Goal: Task Accomplishment & Management: Use online tool/utility

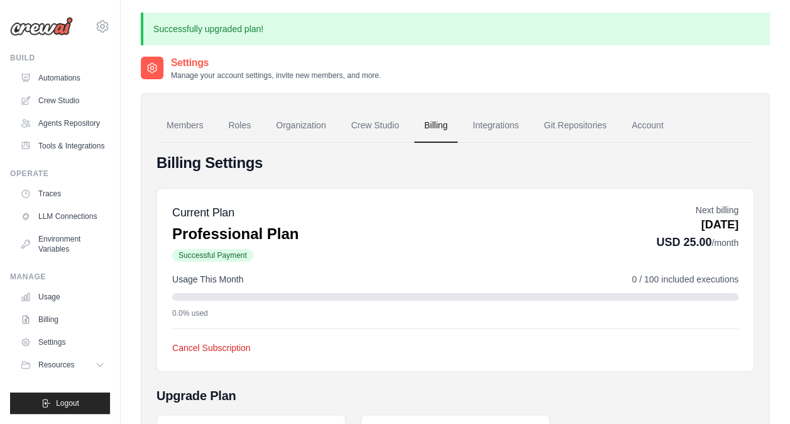
click at [467, 251] on div "Current Plan Professional Plan Successful Payment Next billing [DATE] USD 25.00…" at bounding box center [455, 233] width 566 height 59
click at [646, 124] on link "Account" at bounding box center [648, 126] width 52 height 34
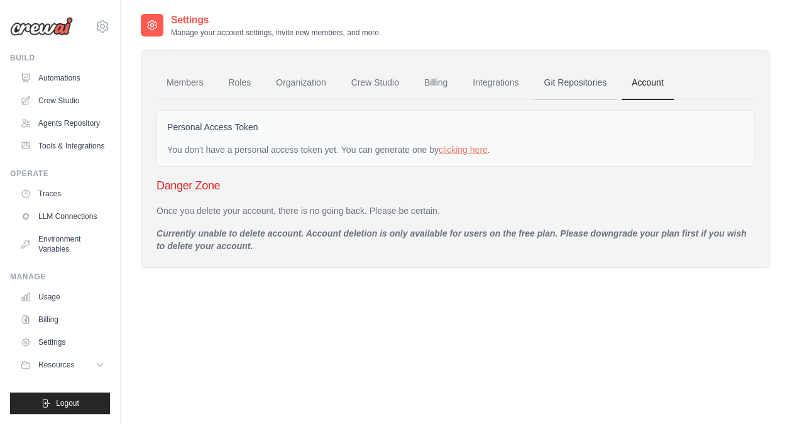
click at [592, 79] on link "Git Repositories" at bounding box center [575, 83] width 83 height 34
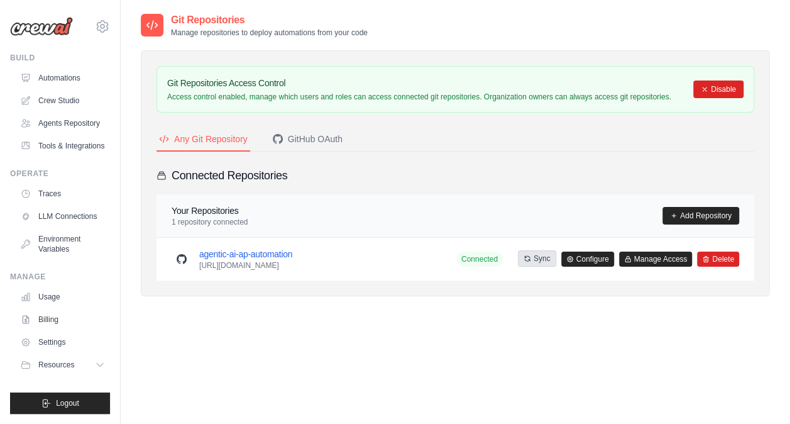
click at [535, 259] on button "Sync" at bounding box center [537, 258] width 38 height 16
click at [333, 136] on div "GitHub OAuth" at bounding box center [308, 139] width 70 height 13
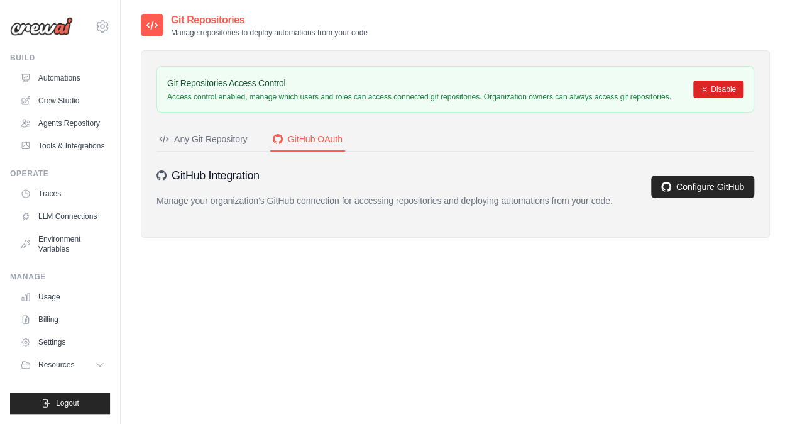
click at [217, 143] on div "Any Git Repository" at bounding box center [203, 139] width 89 height 13
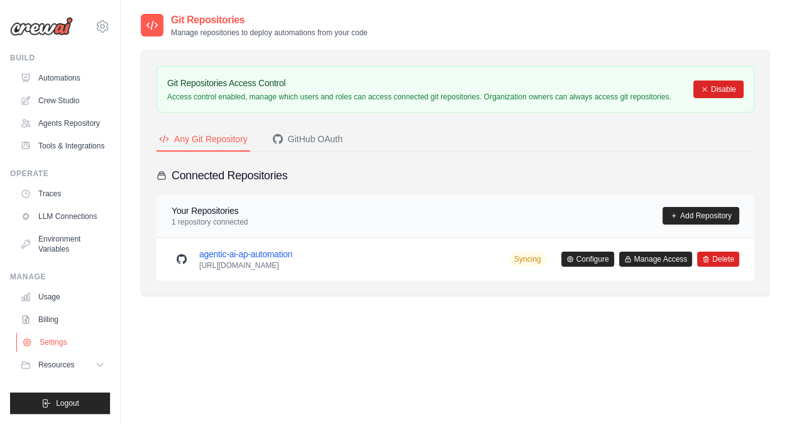
click at [54, 346] on link "Settings" at bounding box center [63, 342] width 95 height 20
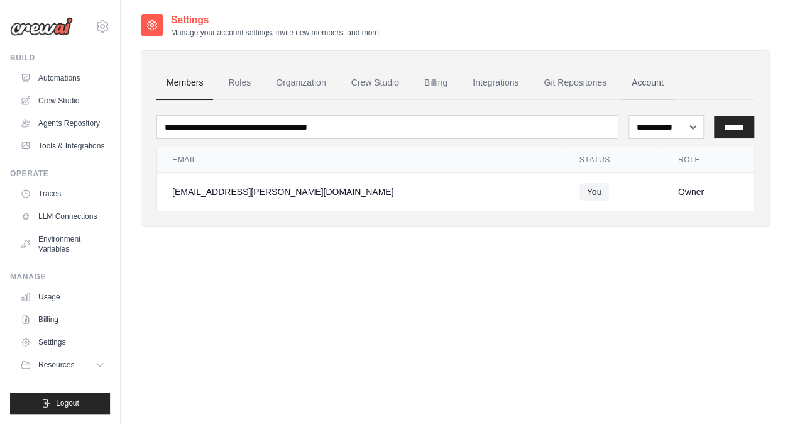
click at [638, 82] on link "Account" at bounding box center [648, 83] width 52 height 34
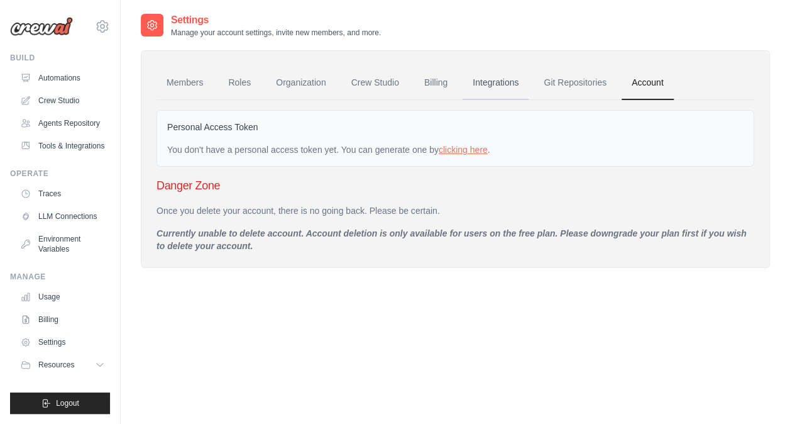
click at [486, 86] on link "Integrations" at bounding box center [496, 83] width 66 height 34
click at [432, 84] on link "Billing" at bounding box center [435, 83] width 43 height 34
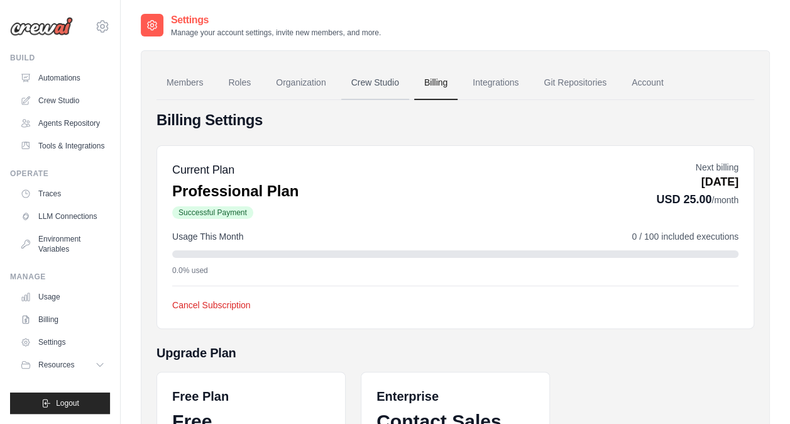
click at [377, 85] on link "Crew Studio" at bounding box center [375, 83] width 68 height 34
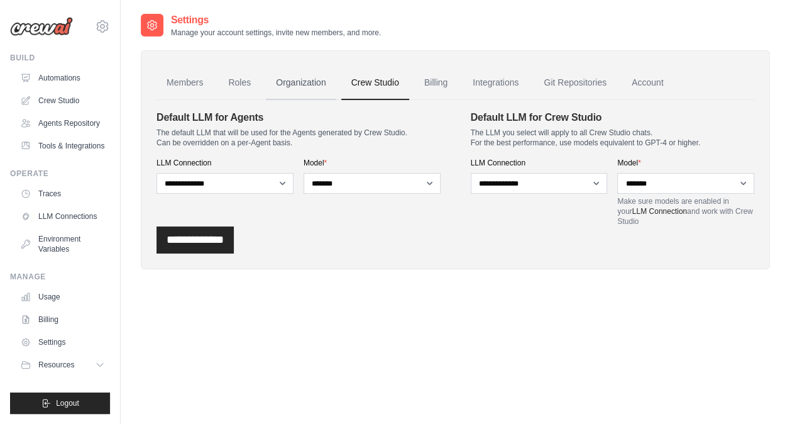
click at [307, 78] on link "Organization" at bounding box center [301, 83] width 70 height 34
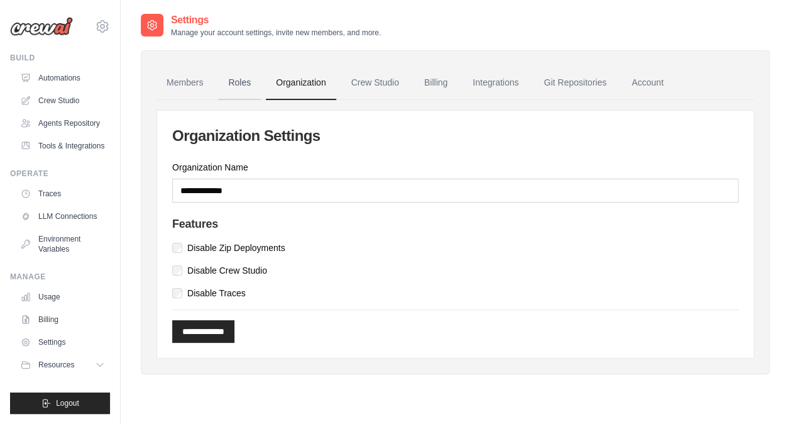
click at [237, 87] on link "Roles" at bounding box center [239, 83] width 43 height 34
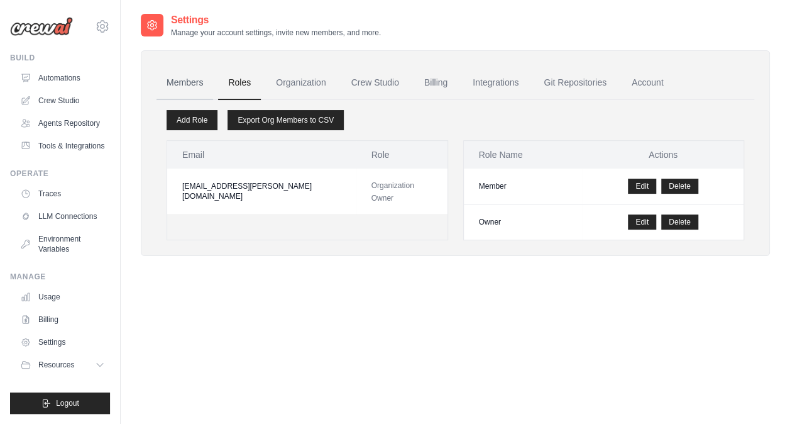
click at [192, 85] on link "Members" at bounding box center [184, 83] width 57 height 34
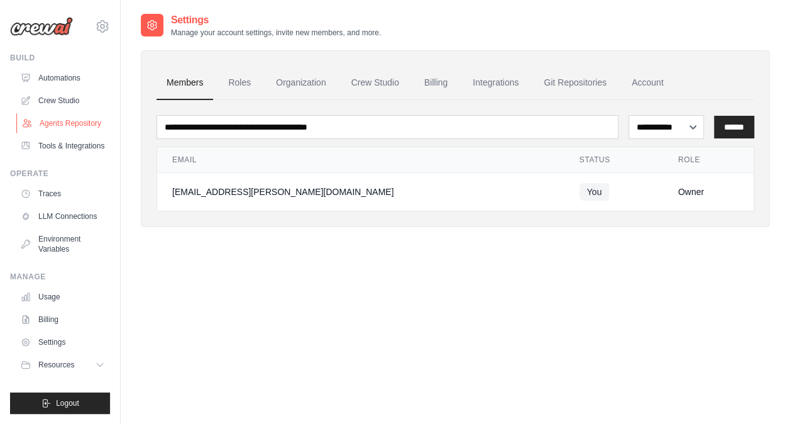
click at [79, 119] on link "Agents Repository" at bounding box center [63, 123] width 95 height 20
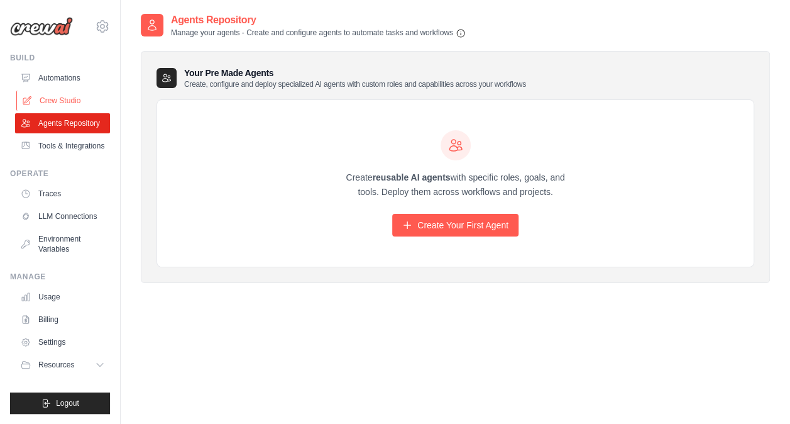
click at [69, 93] on link "Crew Studio" at bounding box center [63, 100] width 95 height 20
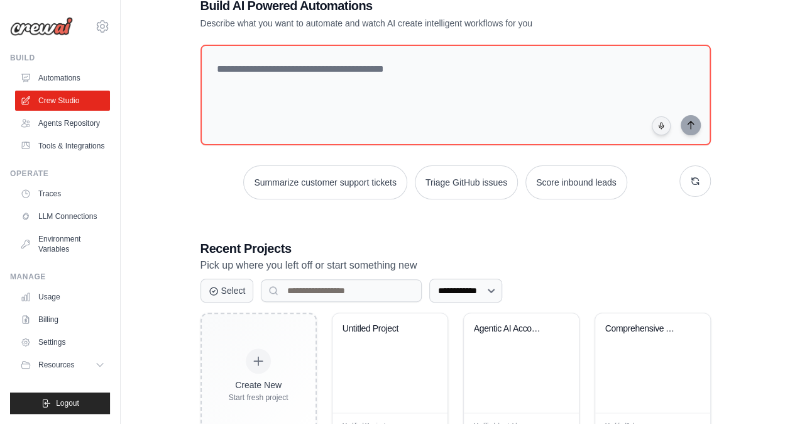
scroll to position [82, 0]
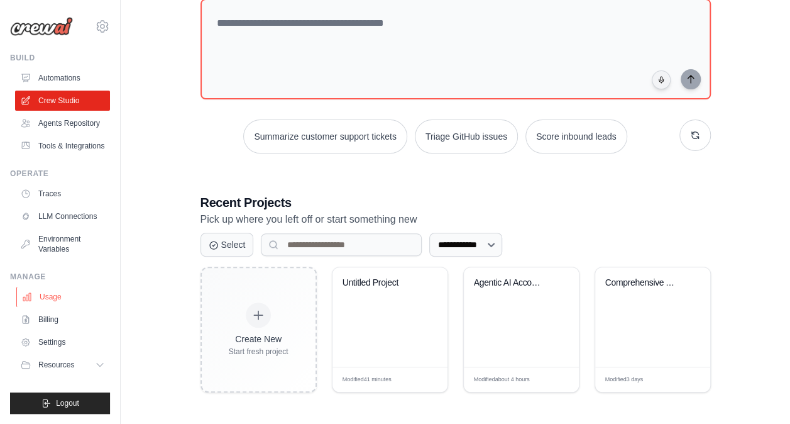
click at [51, 291] on link "Usage" at bounding box center [63, 297] width 95 height 20
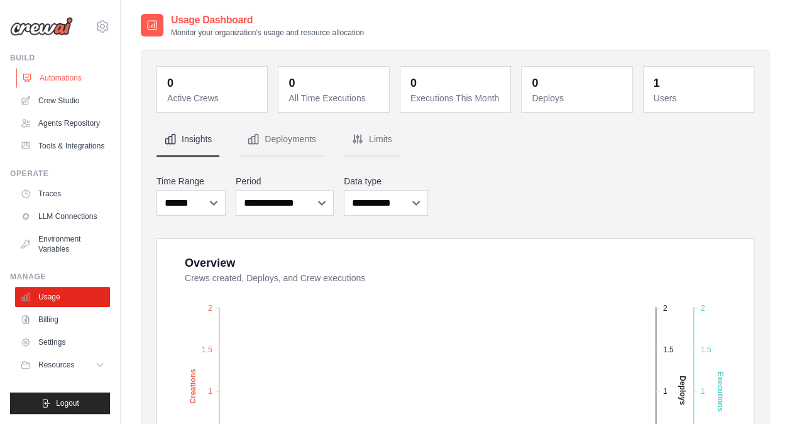
click at [62, 85] on link "Automations" at bounding box center [63, 78] width 95 height 20
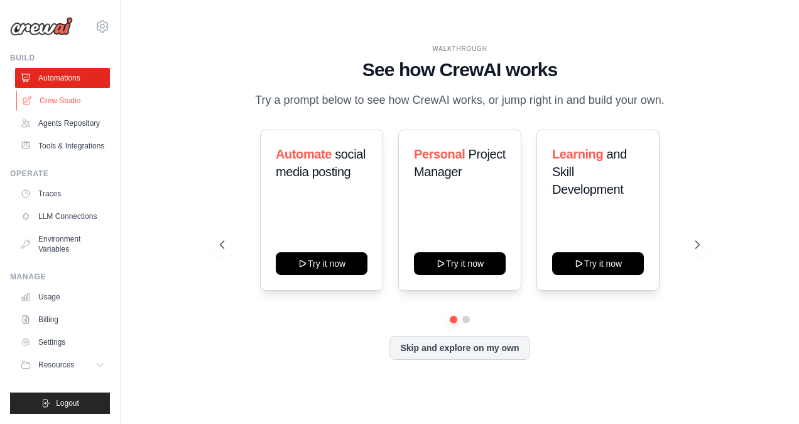
click at [67, 99] on link "Crew Studio" at bounding box center [63, 100] width 95 height 20
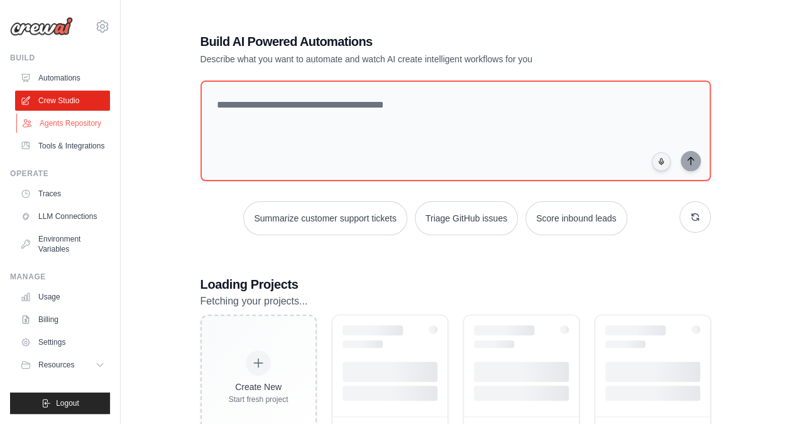
click at [80, 124] on link "Agents Repository" at bounding box center [63, 123] width 95 height 20
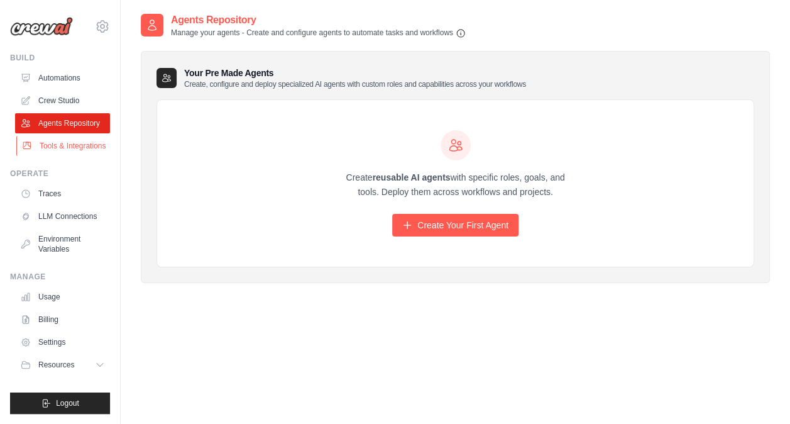
click at [80, 146] on link "Tools & Integrations" at bounding box center [63, 146] width 95 height 20
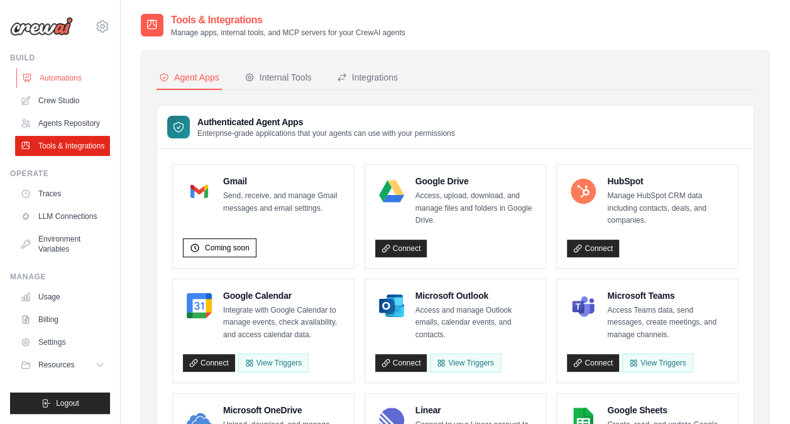
click at [66, 75] on link "Automations" at bounding box center [63, 78] width 95 height 20
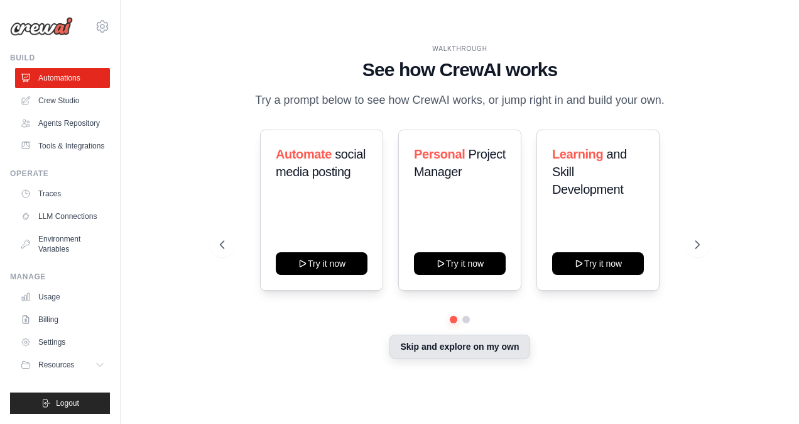
click at [481, 351] on button "Skip and explore on my own" at bounding box center [460, 346] width 140 height 24
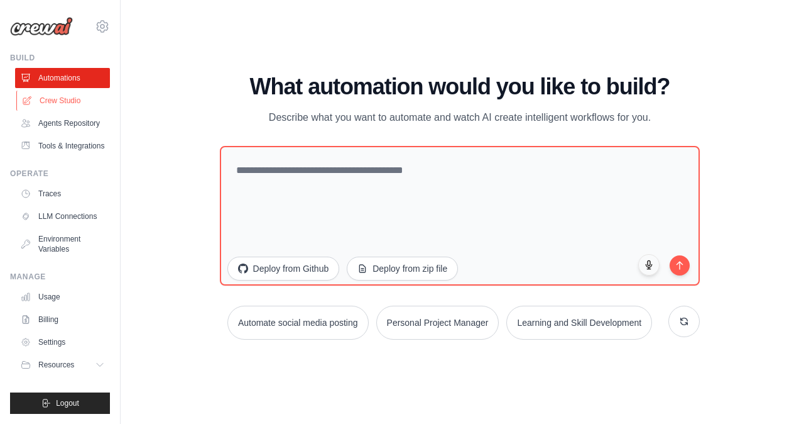
click at [60, 108] on link "Crew Studio" at bounding box center [63, 100] width 95 height 20
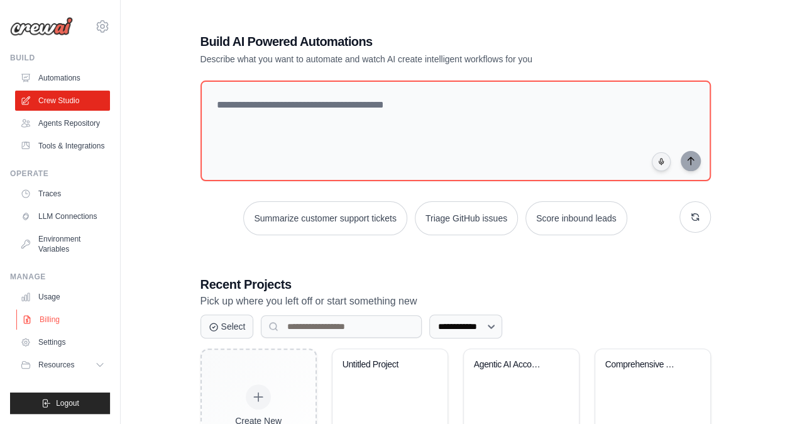
click at [52, 319] on link "Billing" at bounding box center [63, 319] width 95 height 20
click at [58, 297] on link "Usage" at bounding box center [63, 297] width 95 height 20
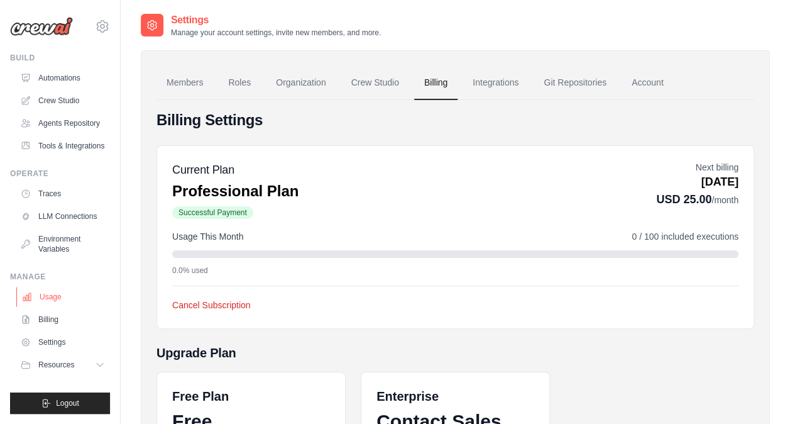
click at [58, 297] on link "Usage" at bounding box center [63, 297] width 95 height 20
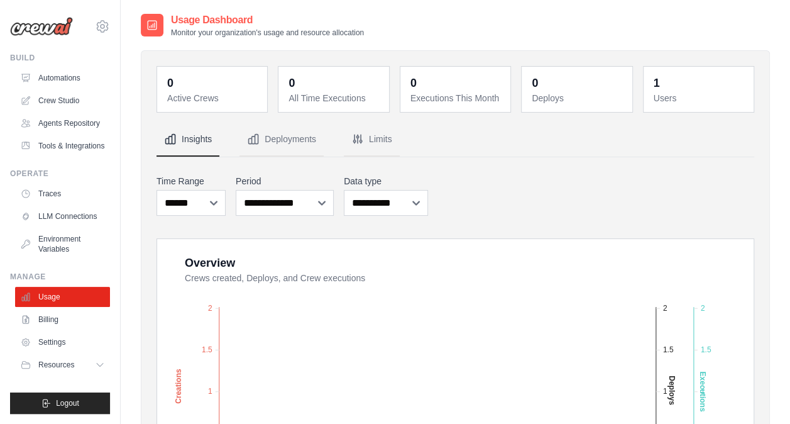
click at [569, 178] on div "**********" at bounding box center [455, 195] width 598 height 46
click at [270, 137] on button "Deployments" at bounding box center [281, 140] width 84 height 34
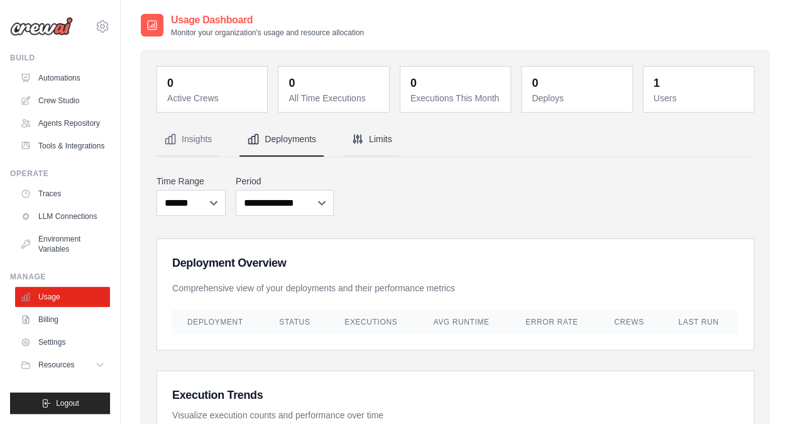
click at [379, 136] on button "Limits" at bounding box center [372, 140] width 56 height 34
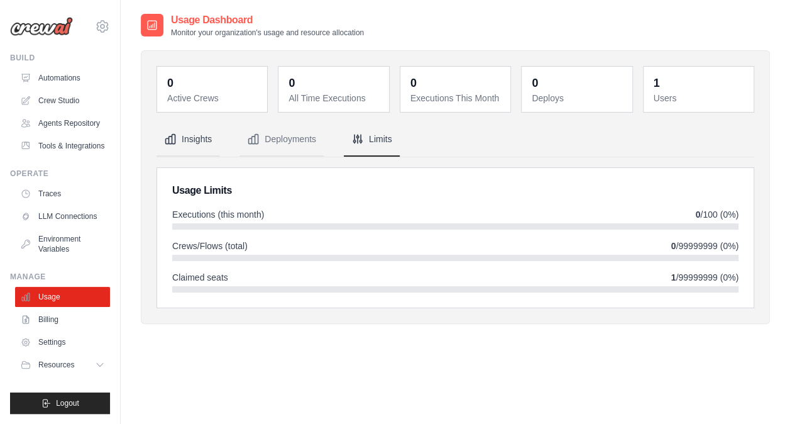
click at [199, 141] on button "Insights" at bounding box center [187, 140] width 63 height 34
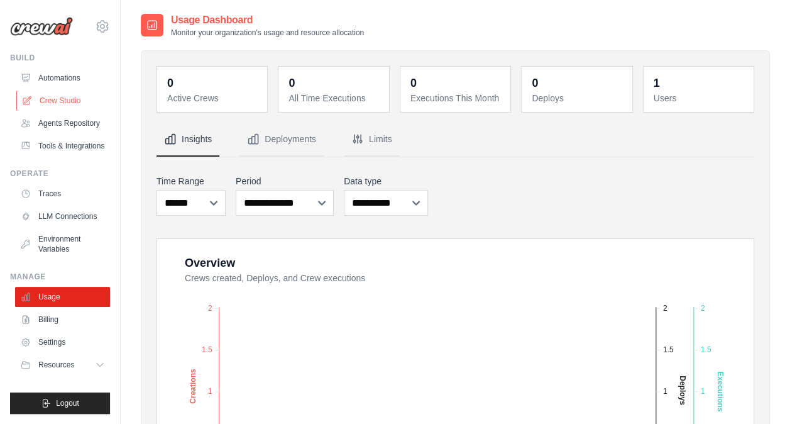
click at [62, 98] on link "Crew Studio" at bounding box center [63, 100] width 95 height 20
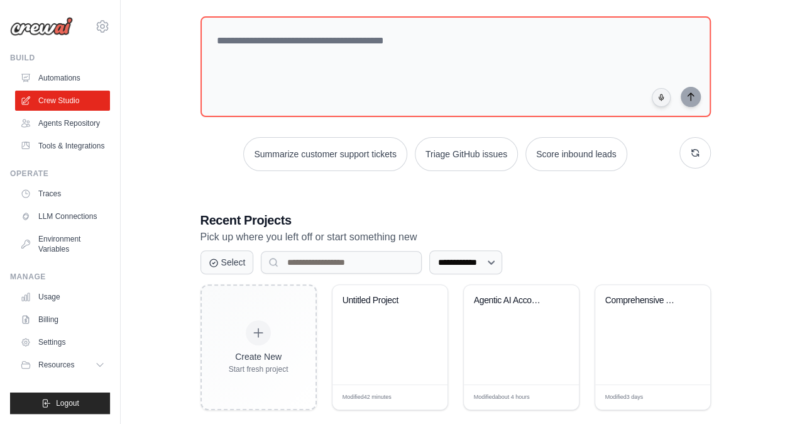
scroll to position [65, 0]
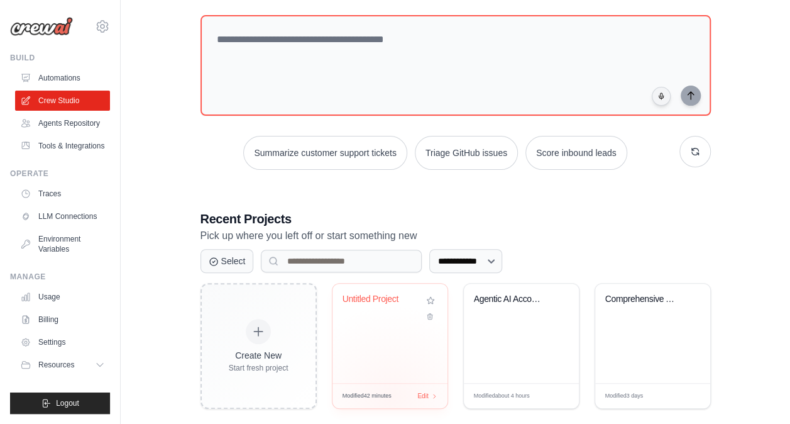
click at [390, 397] on div "Modified 42 minutes Edit" at bounding box center [389, 395] width 115 height 25
click at [73, 126] on link "Agents Repository" at bounding box center [63, 123] width 95 height 20
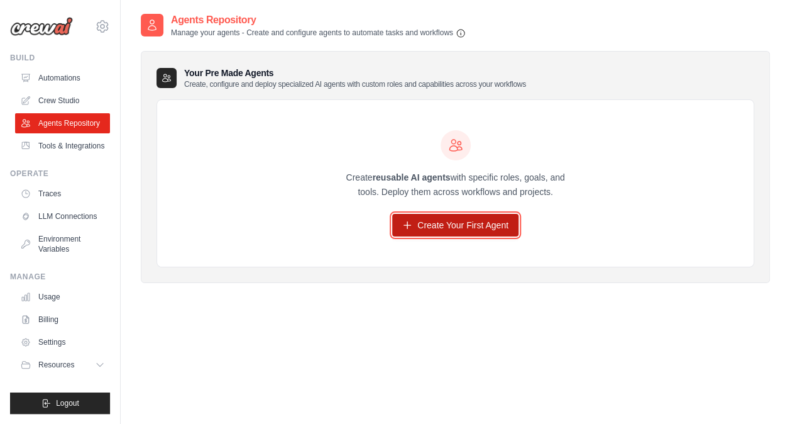
click at [486, 218] on link "Create Your First Agent" at bounding box center [455, 225] width 126 height 23
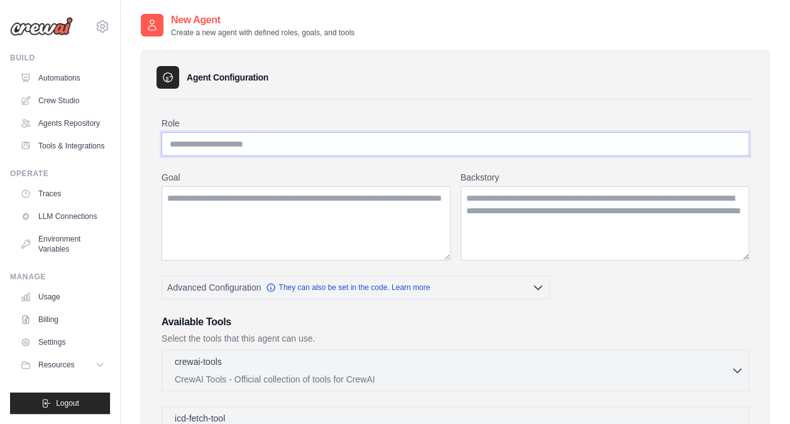
click at [212, 143] on input "Role" at bounding box center [456, 144] width 588 height 24
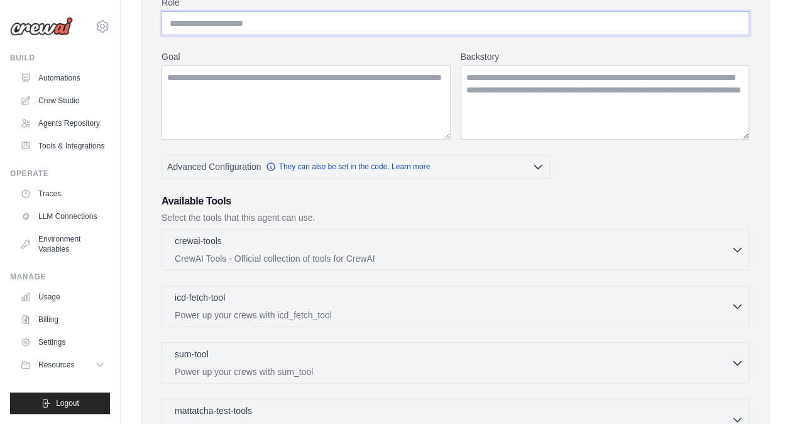
scroll to position [122, 0]
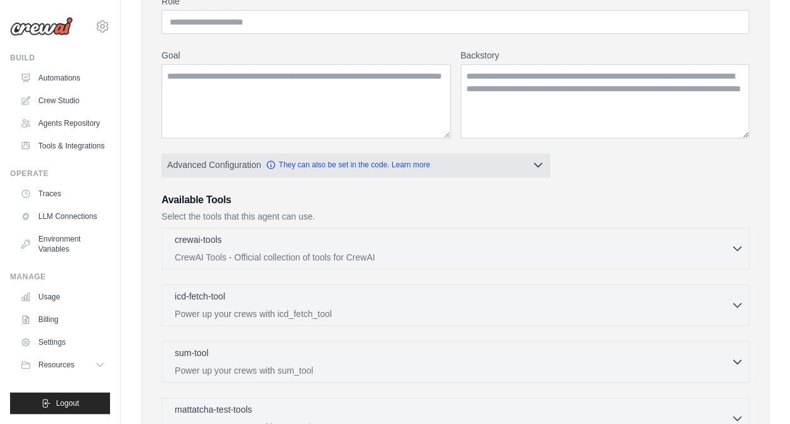
click at [367, 168] on span "Advanced Configuration They can also be set in the code. Learn more" at bounding box center [298, 164] width 263 height 13
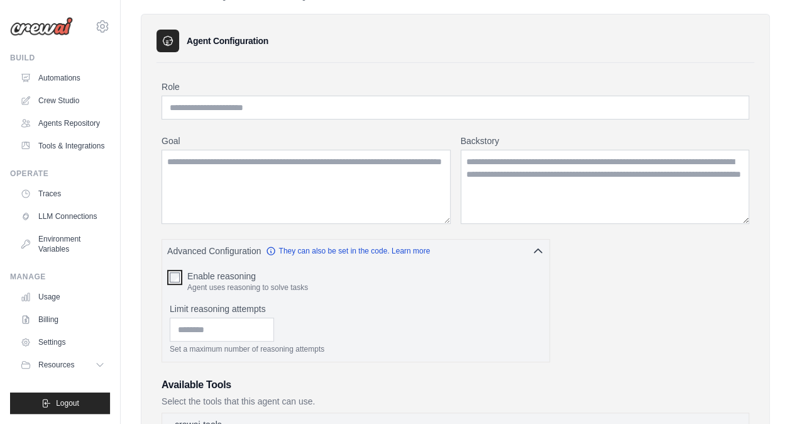
scroll to position [0, 0]
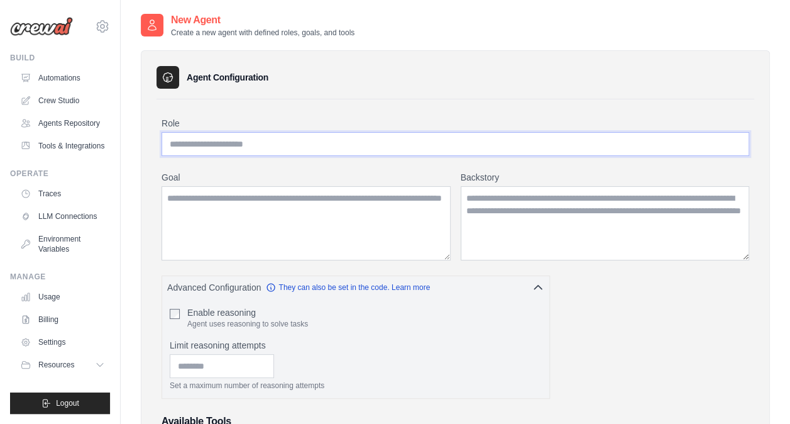
click at [223, 148] on input "Role" at bounding box center [456, 144] width 588 height 24
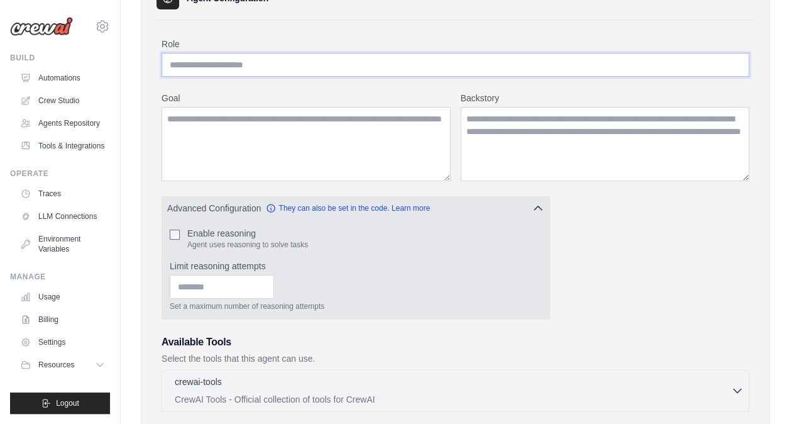
scroll to position [80, 0]
click at [270, 234] on label "Enable reasoning" at bounding box center [247, 232] width 121 height 13
click at [229, 236] on label "Enable reasoning" at bounding box center [247, 232] width 121 height 13
click at [246, 285] on input "Limit reasoning attempts" at bounding box center [222, 286] width 104 height 24
click at [274, 280] on input "*" at bounding box center [222, 286] width 104 height 24
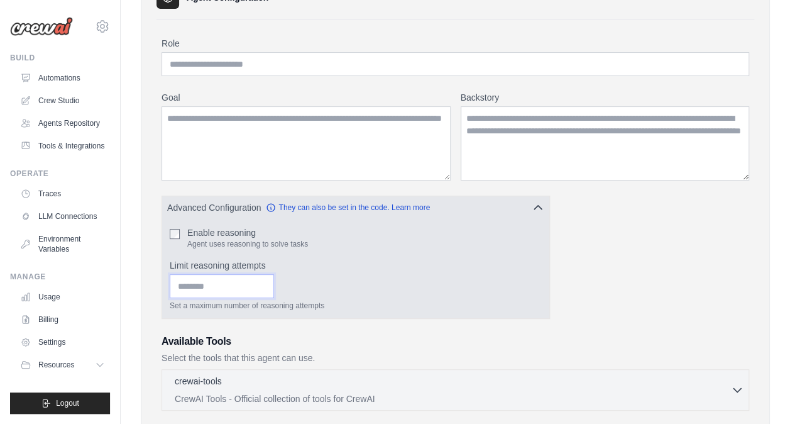
click at [274, 280] on input "*" at bounding box center [222, 286] width 104 height 24
type input "*"
click at [274, 287] on input "*" at bounding box center [222, 286] width 104 height 24
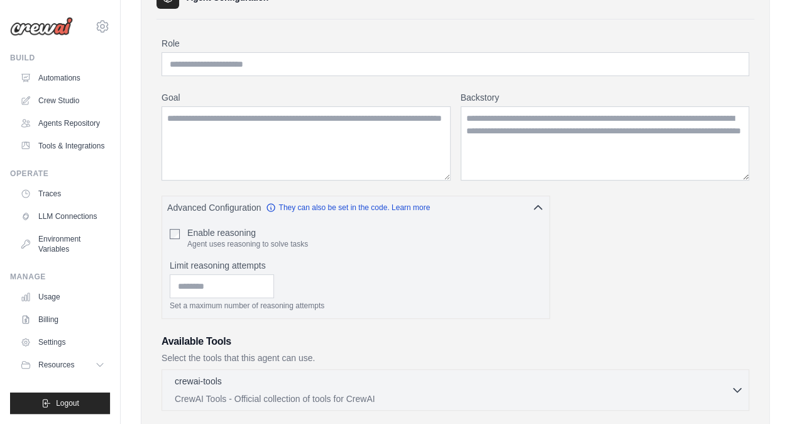
click at [611, 214] on div "Role Goal Backstory Advanced Configuration They can also be set in the code. Le…" at bounding box center [456, 397] width 588 height 721
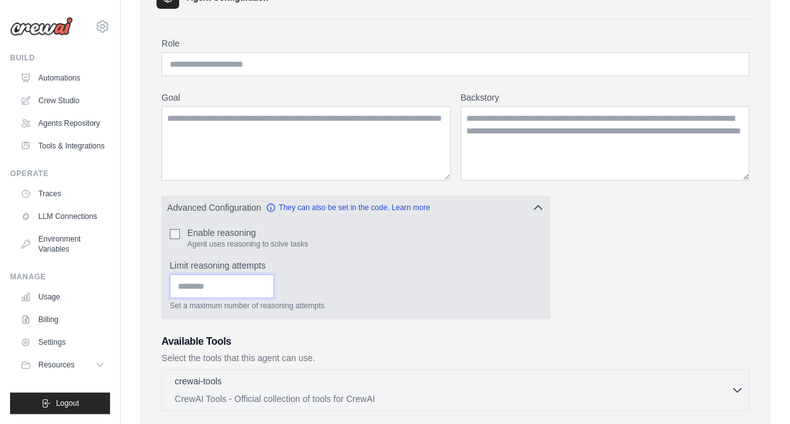
click at [254, 281] on input "*" at bounding box center [222, 286] width 104 height 24
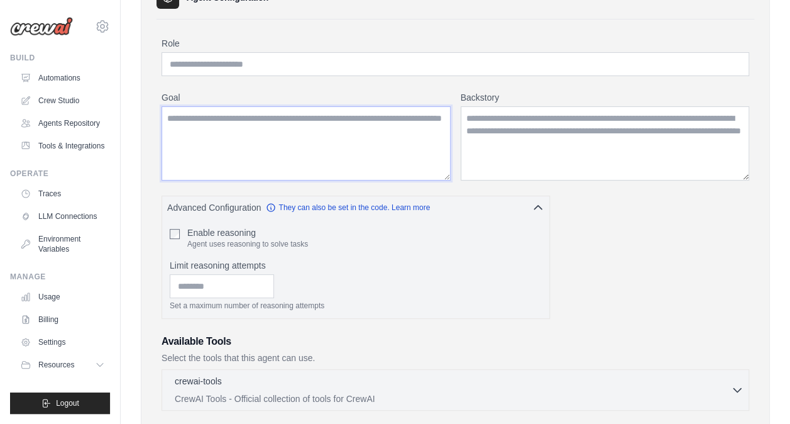
click at [249, 128] on textarea "Goal" at bounding box center [306, 143] width 289 height 74
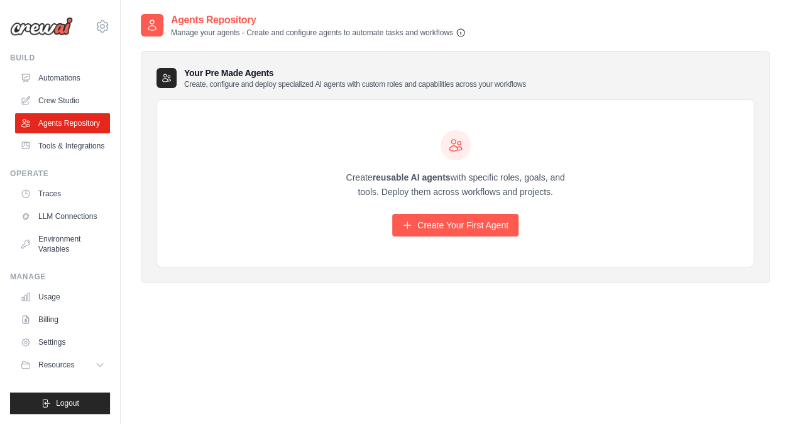
click at [461, 28] on icon "button" at bounding box center [461, 33] width 10 height 10
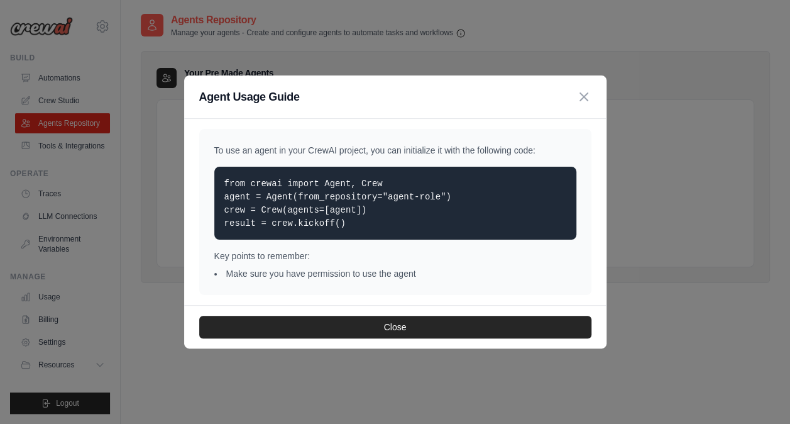
scroll to position [25, 0]
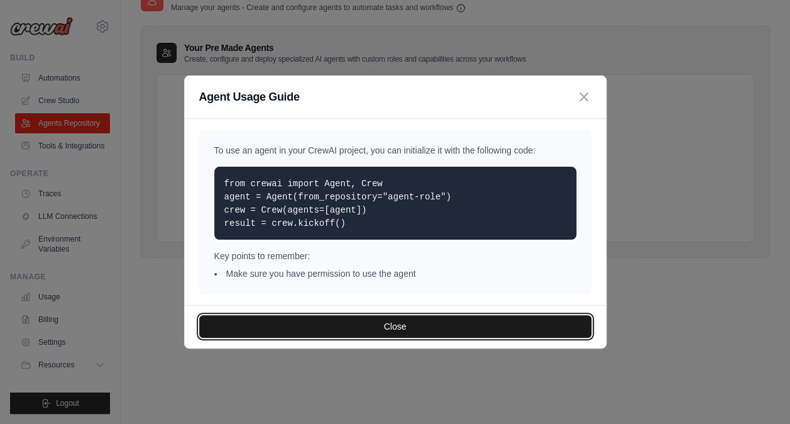
click at [383, 324] on button "Close" at bounding box center [395, 326] width 392 height 23
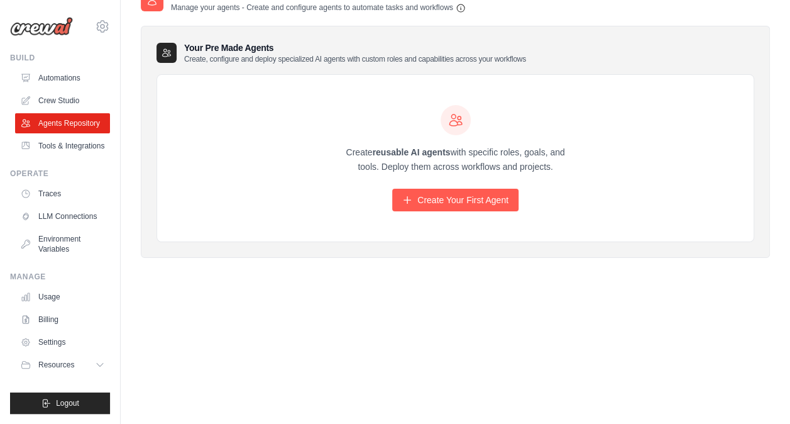
scroll to position [0, 0]
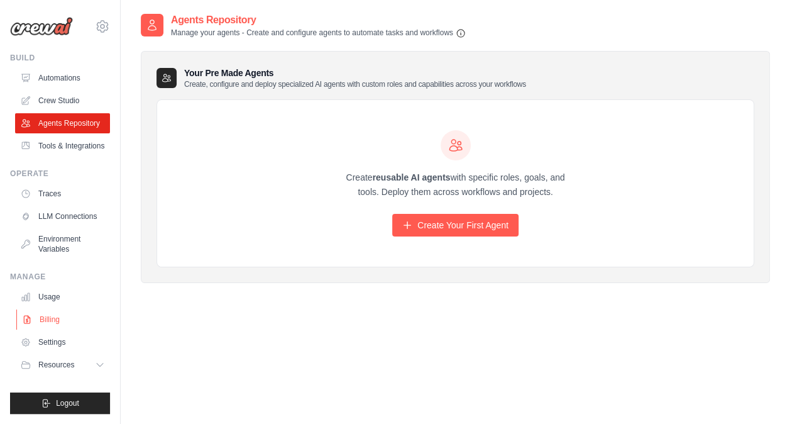
click at [48, 314] on link "Billing" at bounding box center [63, 319] width 95 height 20
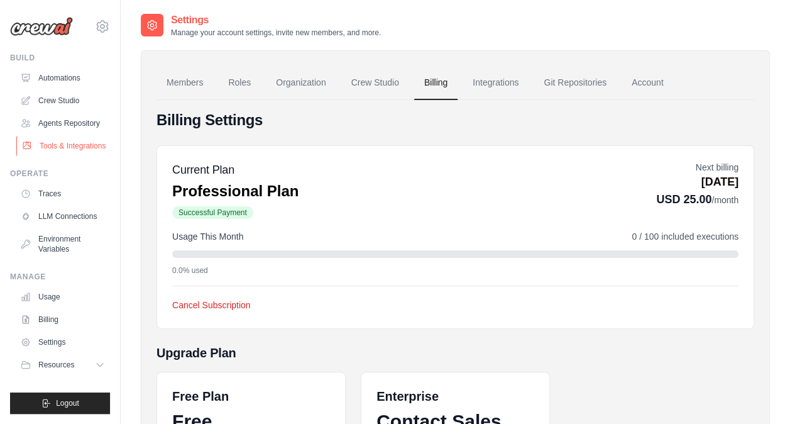
click at [75, 143] on link "Tools & Integrations" at bounding box center [63, 146] width 95 height 20
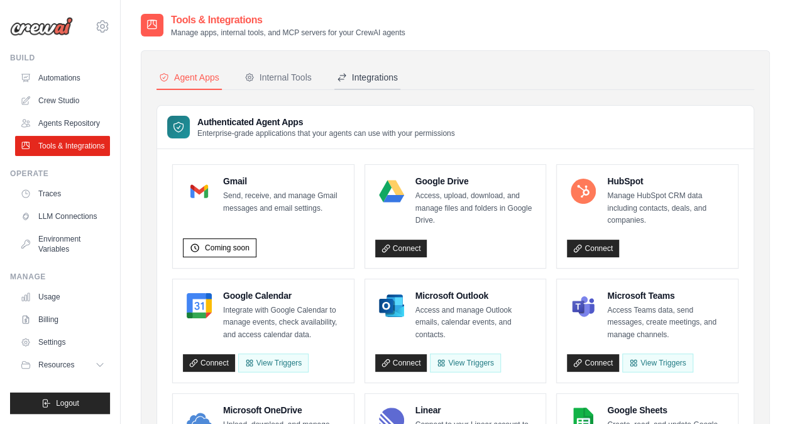
click at [371, 79] on div "Integrations" at bounding box center [367, 77] width 61 height 13
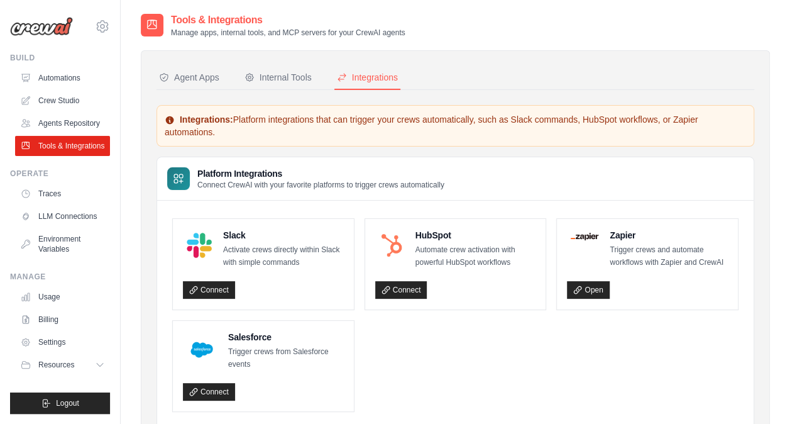
scroll to position [52, 0]
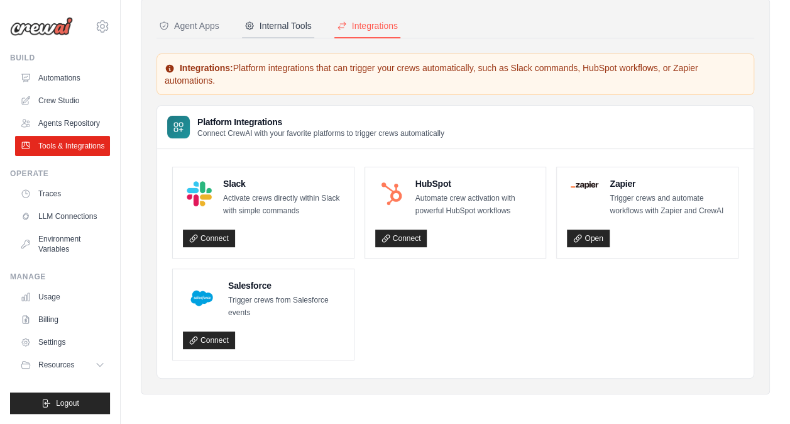
click at [277, 30] on div "Internal Tools" at bounding box center [277, 25] width 67 height 13
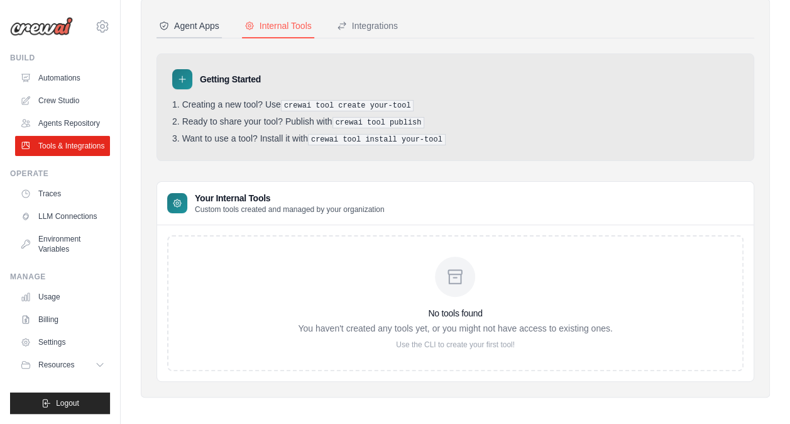
click at [202, 25] on div "Agent Apps" at bounding box center [189, 25] width 60 height 13
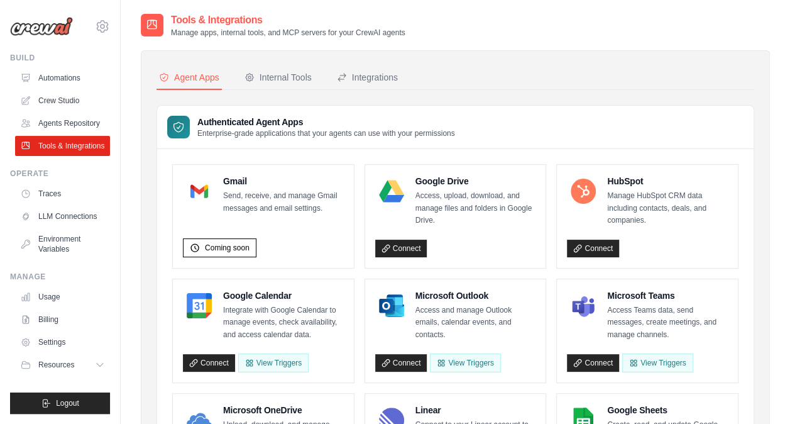
click at [520, 208] on p "Access, upload, download, and manage files and folders in Google Drive." at bounding box center [475, 208] width 121 height 37
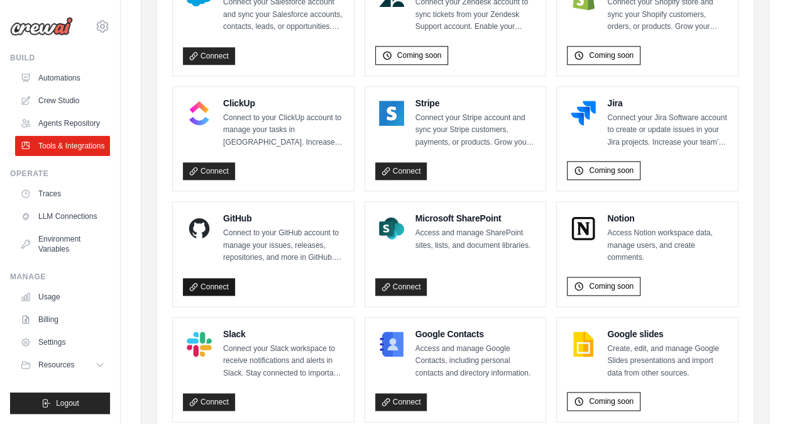
click at [202, 278] on link "Connect" at bounding box center [209, 287] width 52 height 18
click at [253, 227] on p "Connect to your GitHub account to manage your issues, releases, repositories, a…" at bounding box center [283, 245] width 121 height 37
click at [70, 74] on link "Automations" at bounding box center [63, 78] width 95 height 20
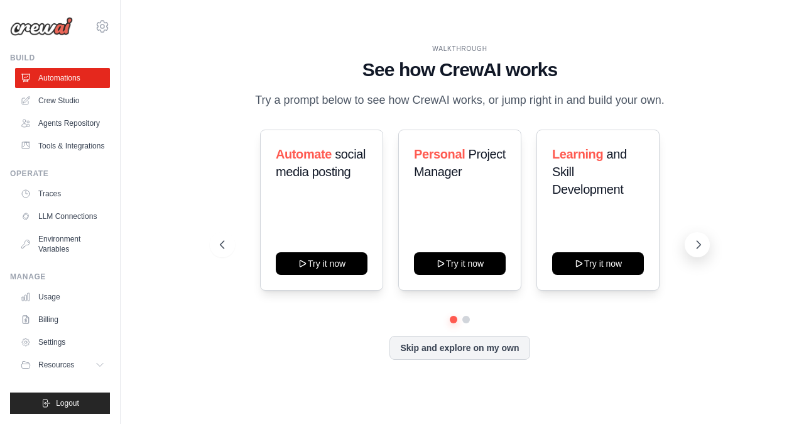
click at [693, 243] on icon at bounding box center [699, 244] width 13 height 13
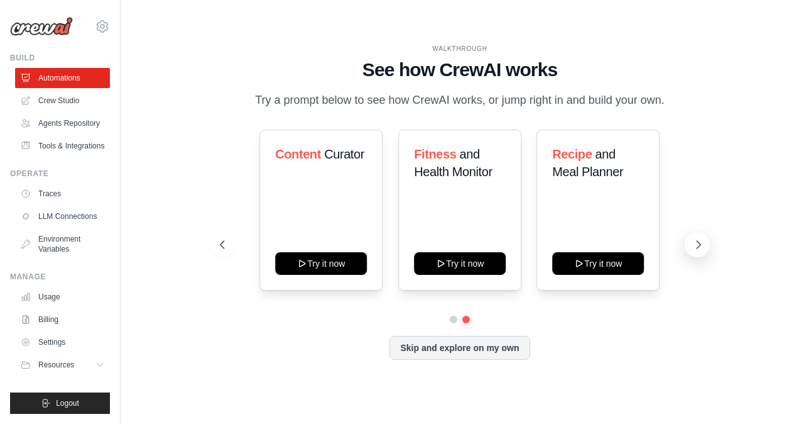
click at [693, 243] on icon at bounding box center [699, 244] width 13 height 13
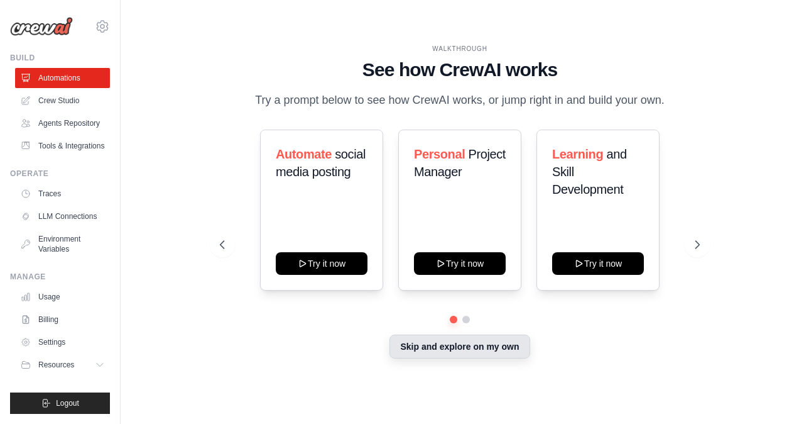
click at [471, 349] on button "Skip and explore on my own" at bounding box center [460, 346] width 140 height 24
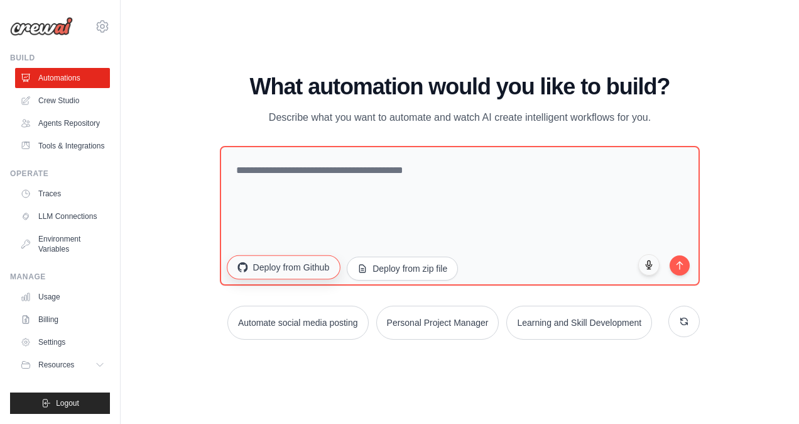
click at [293, 266] on button "Deploy from Github" at bounding box center [283, 267] width 113 height 24
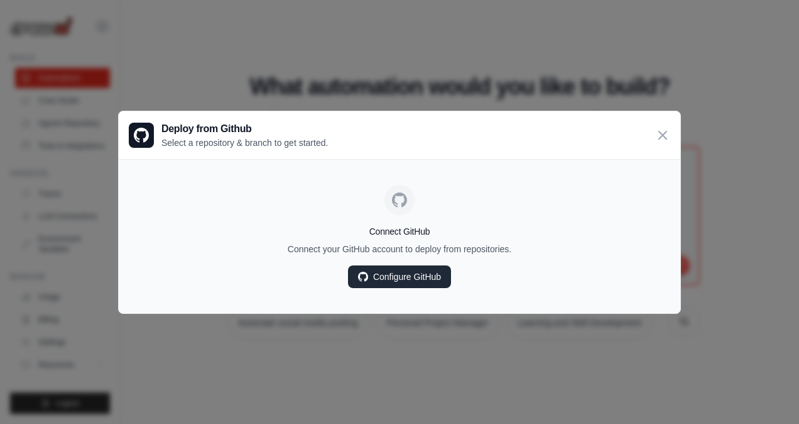
click at [403, 275] on link "Configure GitHub" at bounding box center [399, 276] width 103 height 23
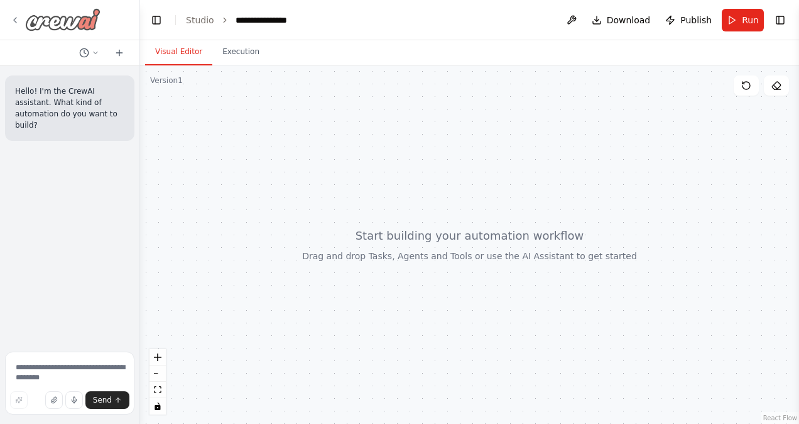
click at [70, 16] on img at bounding box center [62, 19] width 75 height 23
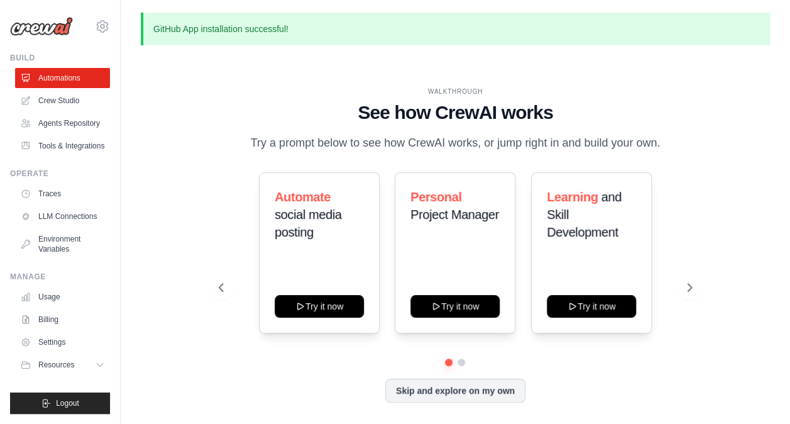
scroll to position [43, 0]
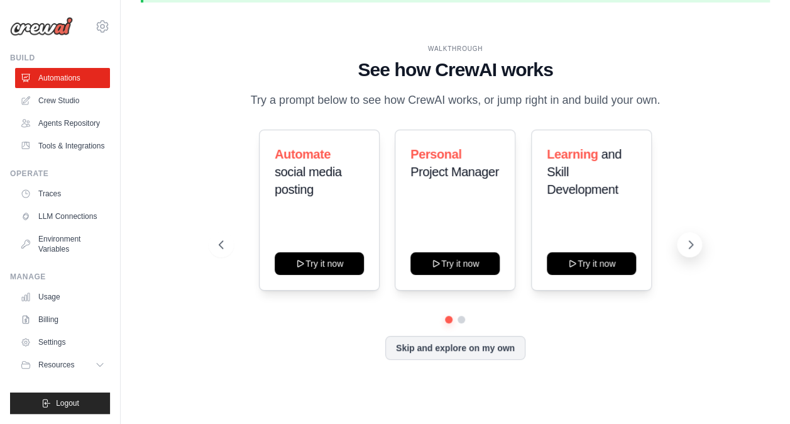
click at [687, 248] on icon at bounding box center [690, 244] width 13 height 13
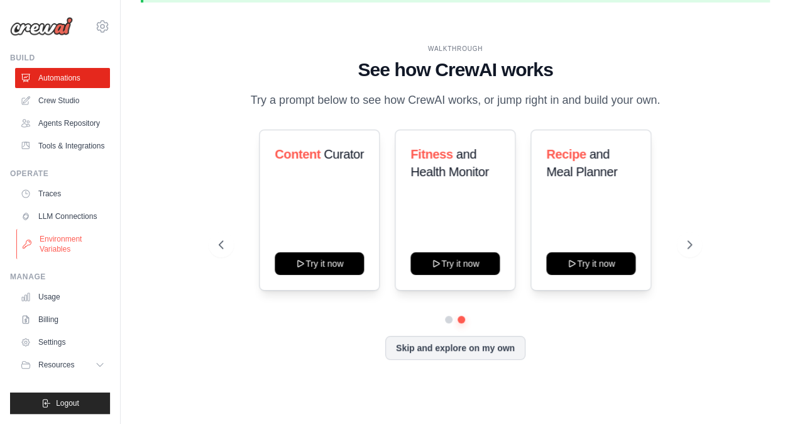
click at [58, 238] on link "Environment Variables" at bounding box center [63, 244] width 95 height 30
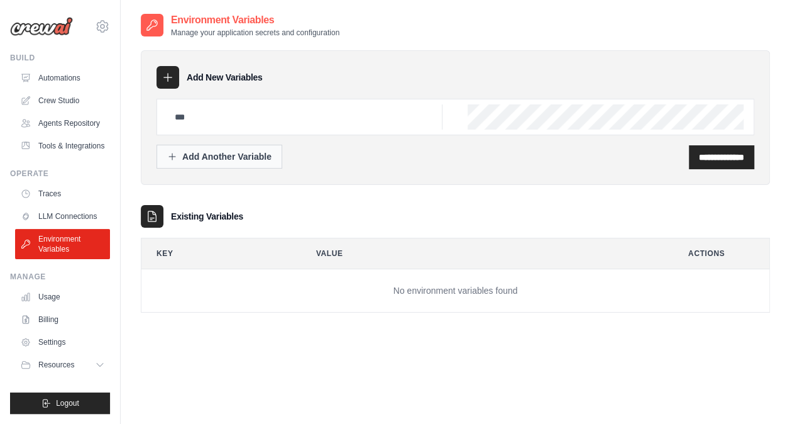
click at [255, 166] on button "Add Another Variable" at bounding box center [219, 157] width 126 height 24
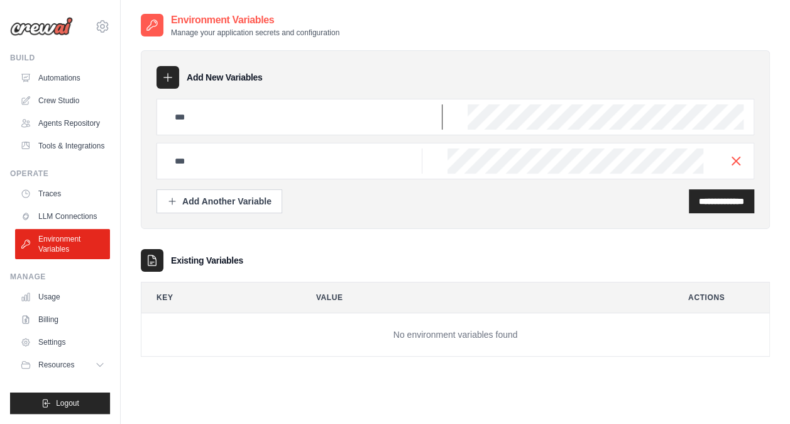
click at [260, 117] on input "text" at bounding box center [304, 116] width 275 height 25
click at [61, 147] on link "Tools & Integrations" at bounding box center [63, 146] width 95 height 20
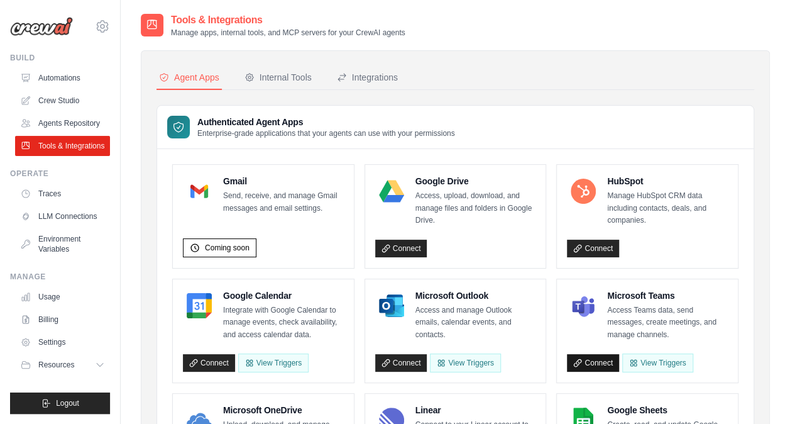
click at [593, 363] on link "Connect" at bounding box center [593, 363] width 52 height 18
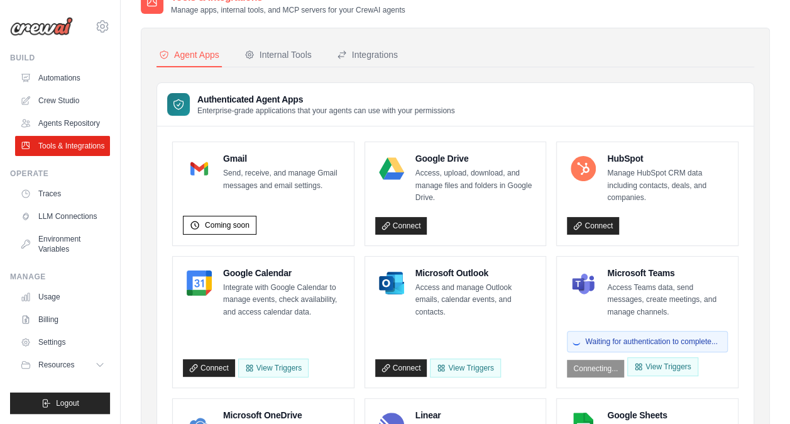
scroll to position [58, 0]
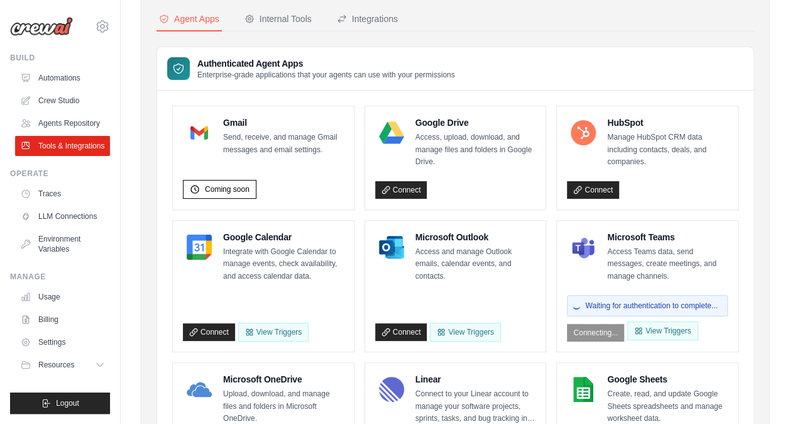
click at [641, 251] on p "Access Teams data, send messages, create meetings, and manage channels." at bounding box center [667, 264] width 121 height 37
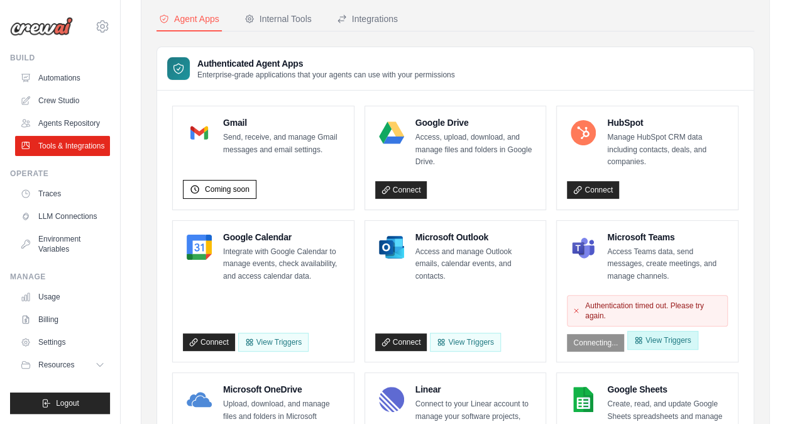
click at [659, 343] on button "View Triggers" at bounding box center [662, 340] width 70 height 19
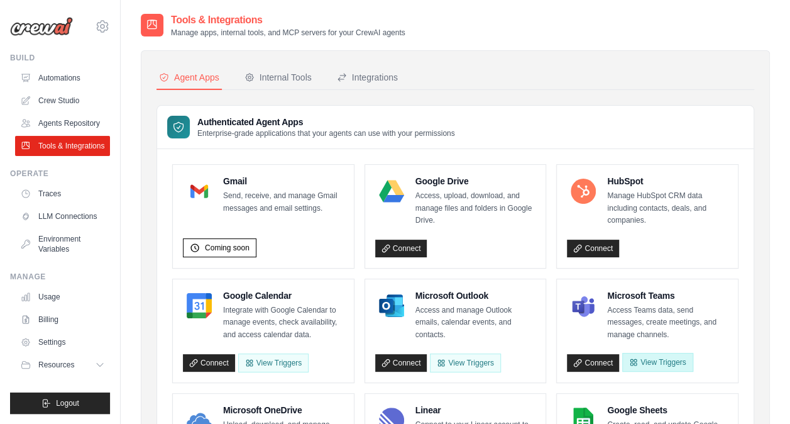
click at [654, 359] on button "View Triggers" at bounding box center [657, 362] width 70 height 19
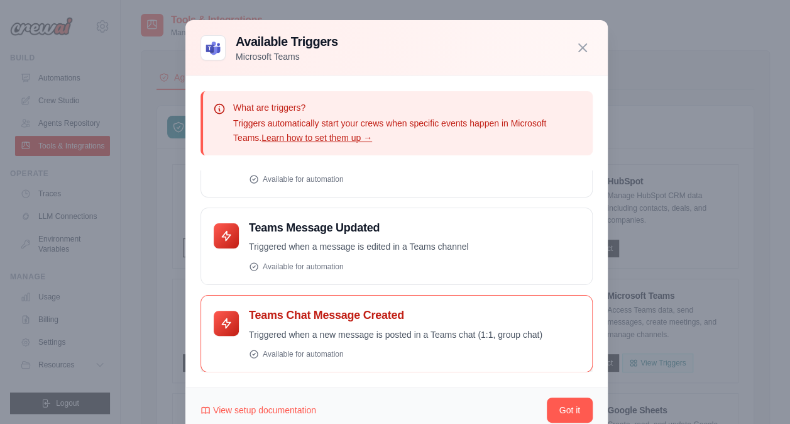
scroll to position [28, 0]
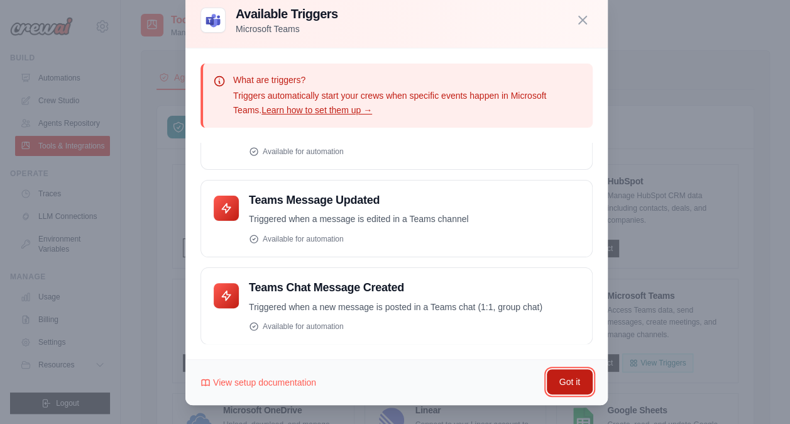
click at [567, 385] on button "Got it" at bounding box center [570, 381] width 46 height 25
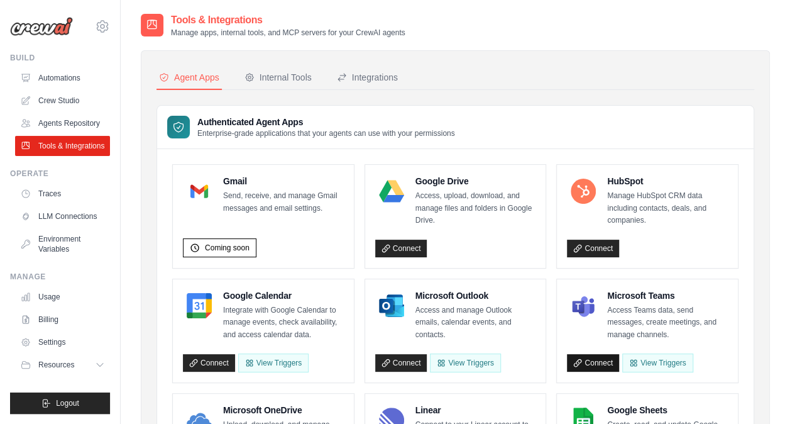
click at [601, 361] on link "Connect" at bounding box center [593, 363] width 52 height 18
click at [69, 122] on link "Agents Repository" at bounding box center [63, 123] width 95 height 20
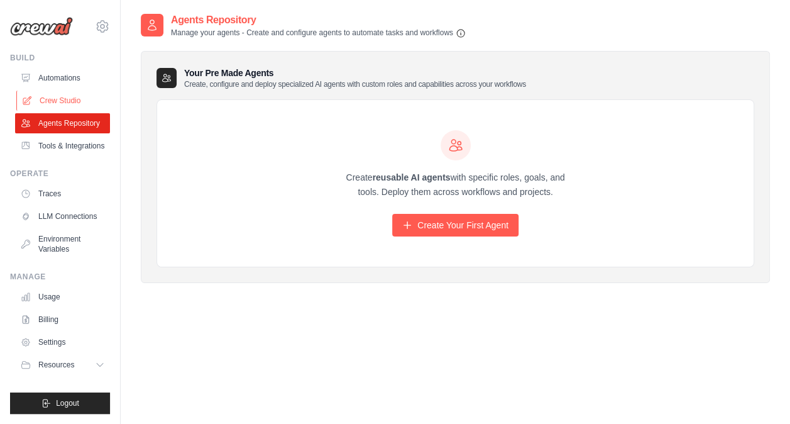
click at [70, 91] on link "Crew Studio" at bounding box center [63, 100] width 95 height 20
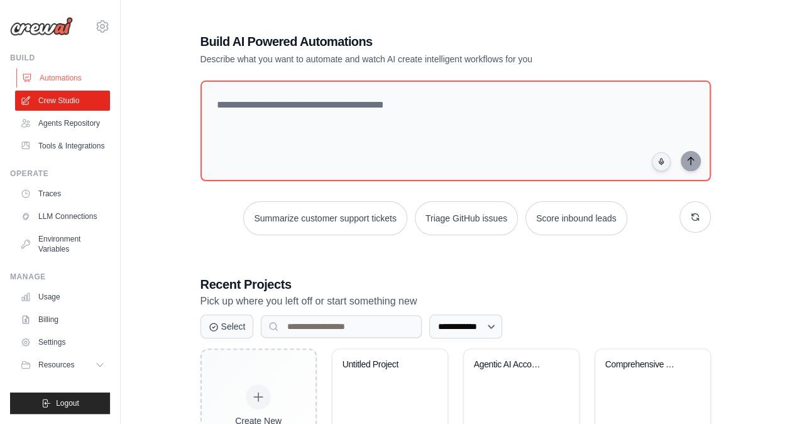
click at [69, 77] on link "Automations" at bounding box center [63, 78] width 95 height 20
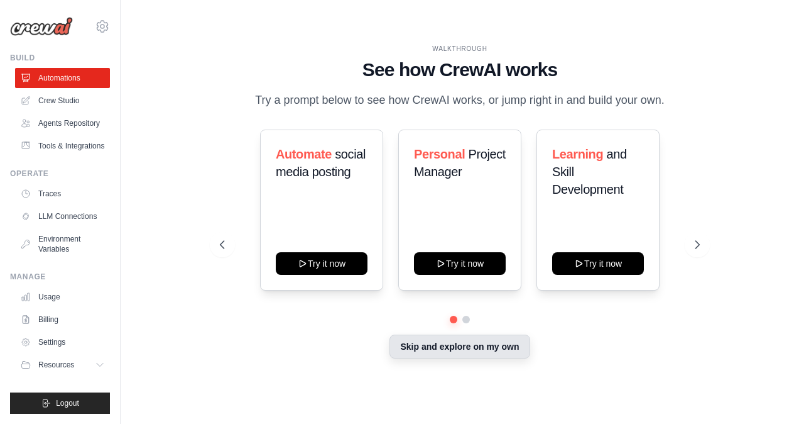
click at [458, 348] on button "Skip and explore on my own" at bounding box center [460, 346] width 140 height 24
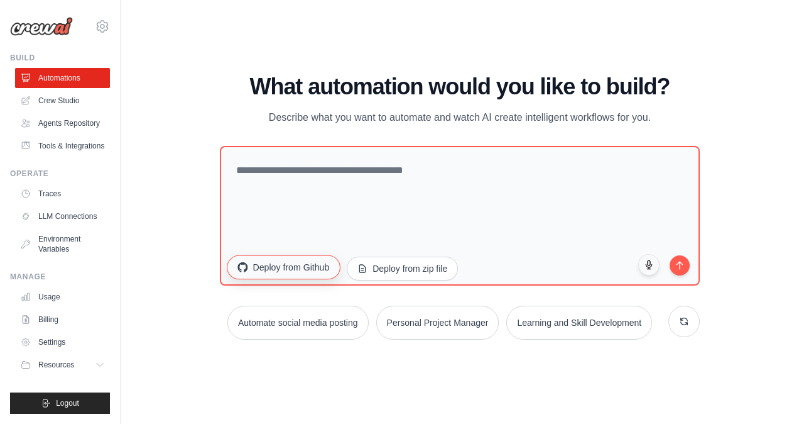
click at [302, 268] on button "Deploy from Github" at bounding box center [283, 267] width 113 height 24
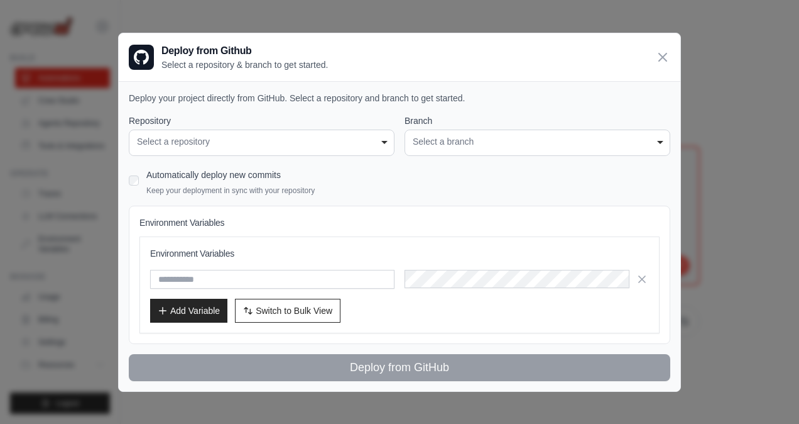
click at [386, 141] on div "**********" at bounding box center [262, 142] width 266 height 26
click at [347, 143] on div "Select a repository" at bounding box center [261, 141] width 249 height 13
click at [464, 146] on div "Select a branch" at bounding box center [537, 141] width 249 height 13
click at [221, 140] on div "Select a repository" at bounding box center [261, 141] width 249 height 13
click at [201, 138] on div "Select a repository" at bounding box center [261, 141] width 249 height 13
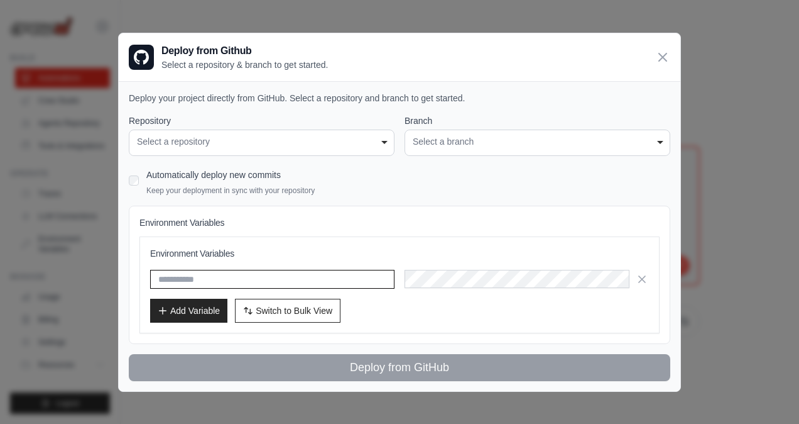
click at [202, 285] on input "text" at bounding box center [272, 279] width 244 height 19
click at [171, 146] on div "Select a repository" at bounding box center [261, 141] width 249 height 13
click at [385, 143] on div "Select a repository" at bounding box center [261, 141] width 249 height 13
click at [476, 140] on div "Select a branch" at bounding box center [537, 141] width 249 height 13
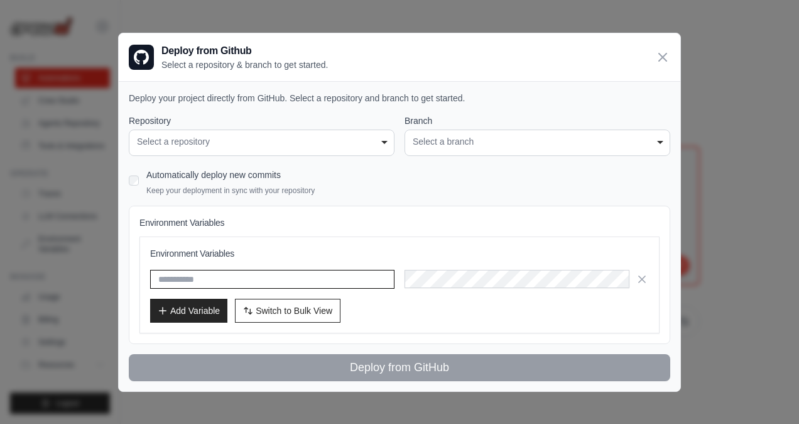
click at [476, 140] on div "Select a branch" at bounding box center [537, 141] width 249 height 13
click at [290, 282] on input "text" at bounding box center [272, 279] width 244 height 19
click at [185, 146] on div "Select a repository" at bounding box center [261, 141] width 249 height 13
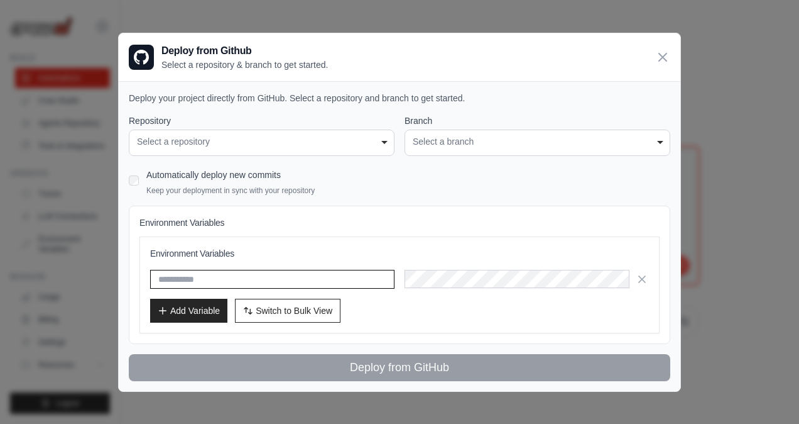
click at [468, 131] on div "**********" at bounding box center [538, 142] width 266 height 26
click at [664, 59] on icon at bounding box center [662, 56] width 15 height 15
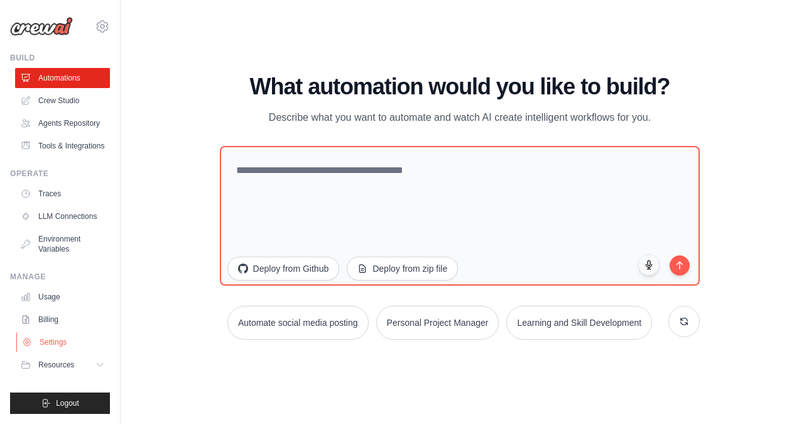
click at [57, 341] on link "Settings" at bounding box center [63, 342] width 95 height 20
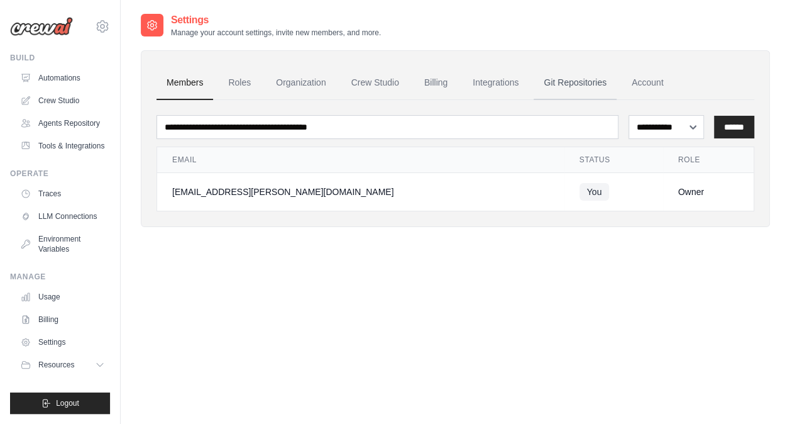
click at [584, 73] on link "Git Repositories" at bounding box center [575, 83] width 83 height 34
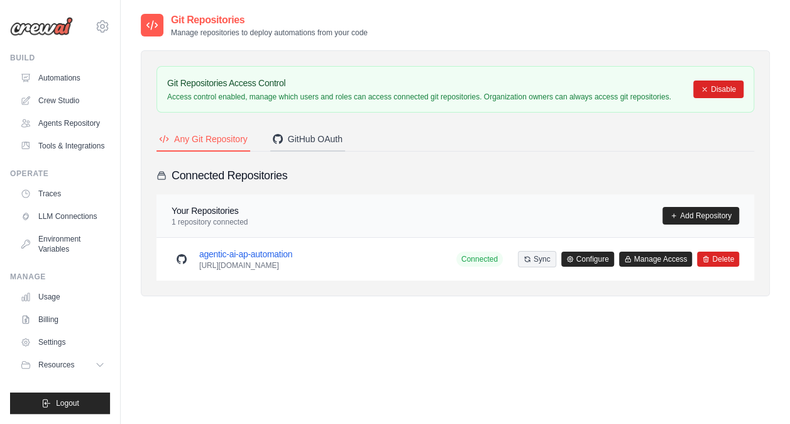
click at [314, 138] on div "GitHub OAuth" at bounding box center [308, 139] width 70 height 13
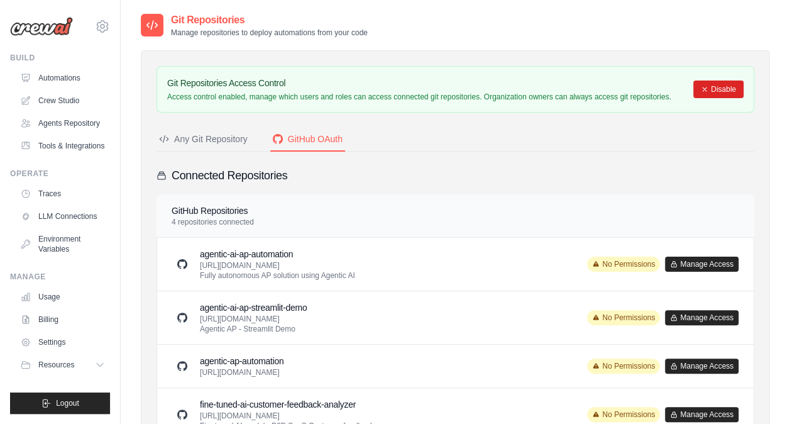
click at [201, 139] on div "Any Git Repository" at bounding box center [203, 139] width 89 height 13
